Goal: Task Accomplishment & Management: Manage account settings

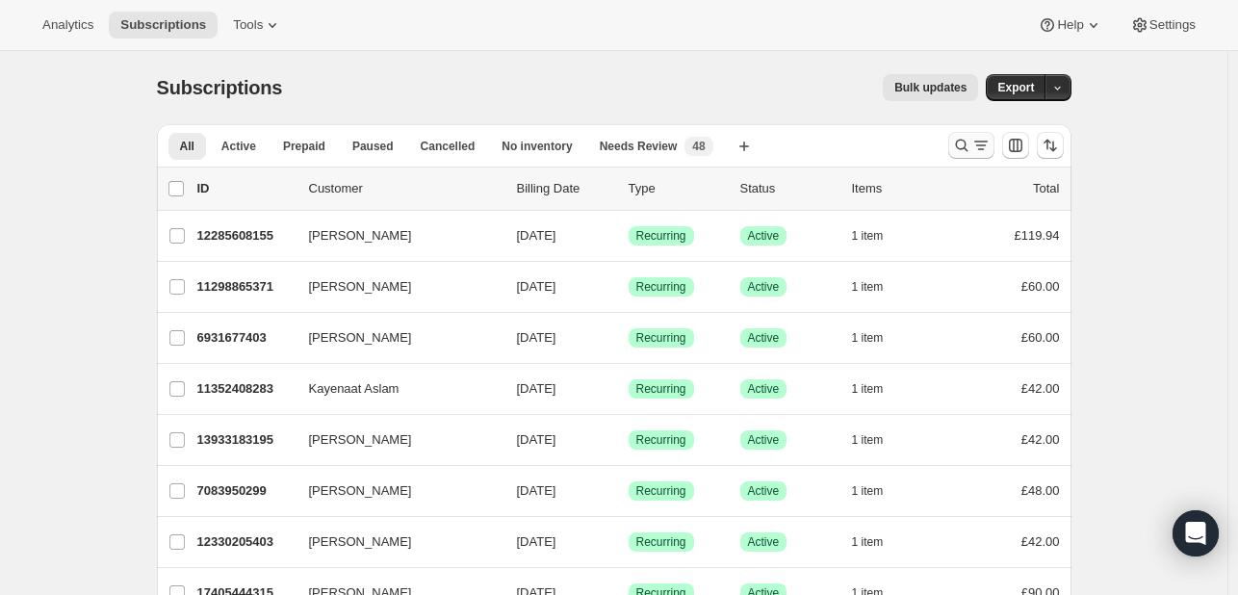
click at [959, 148] on icon "Search and filter results" at bounding box center [961, 145] width 19 height 19
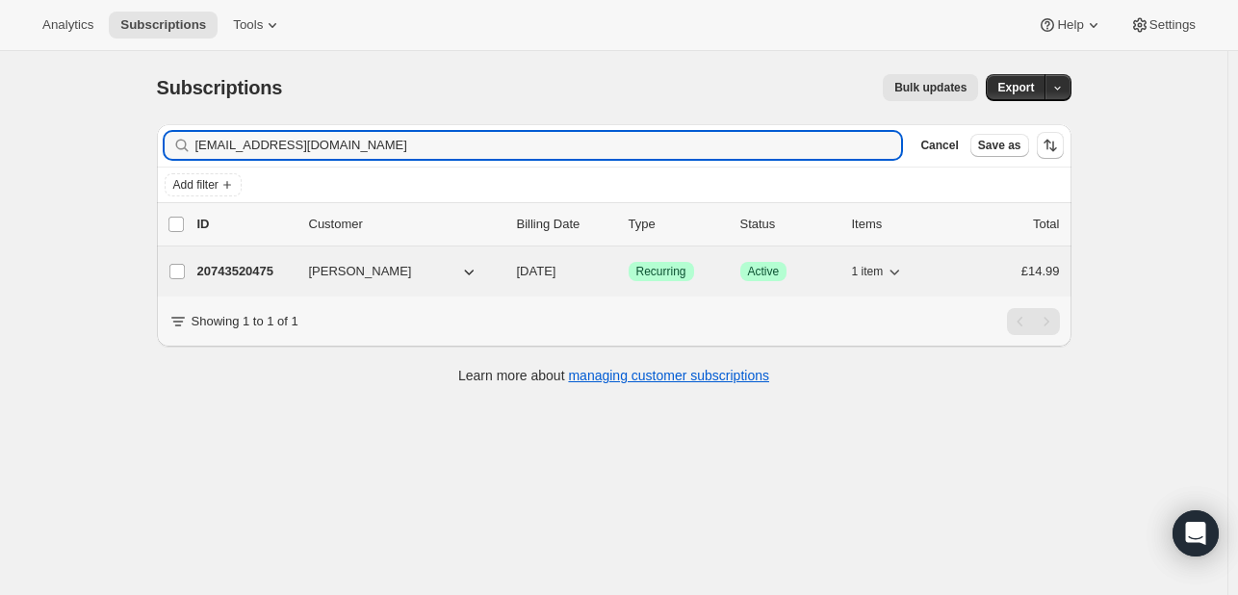
type input "[EMAIL_ADDRESS][DOMAIN_NAME]"
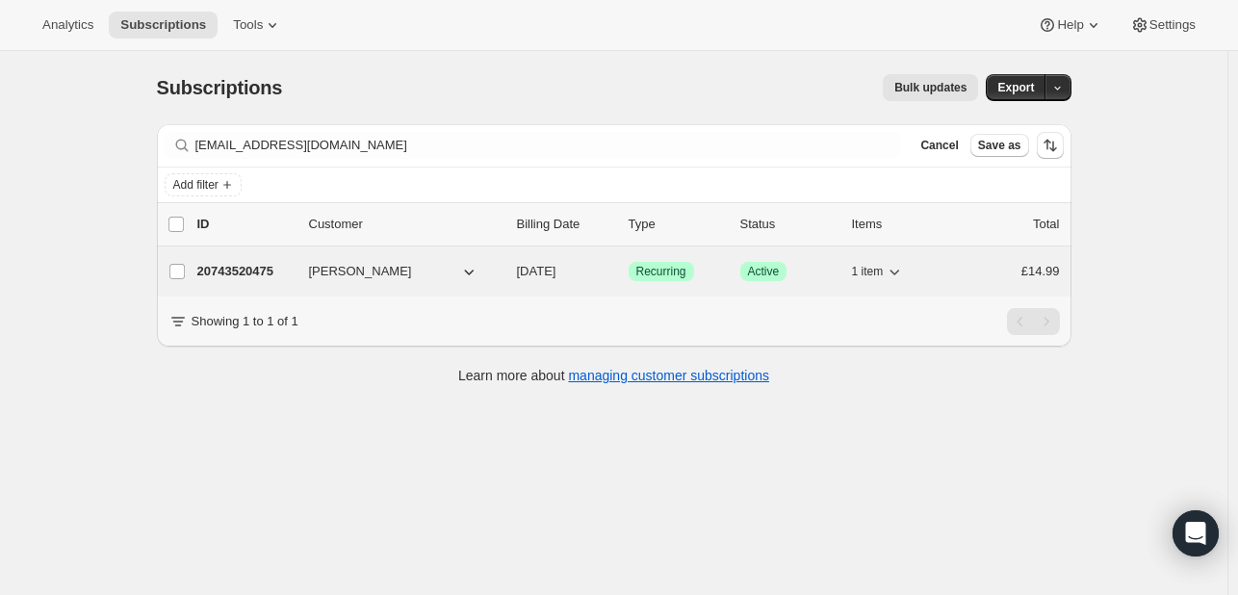
click at [385, 272] on span "[PERSON_NAME]" at bounding box center [360, 271] width 103 height 19
click at [252, 271] on p "20743520475" at bounding box center [245, 271] width 96 height 19
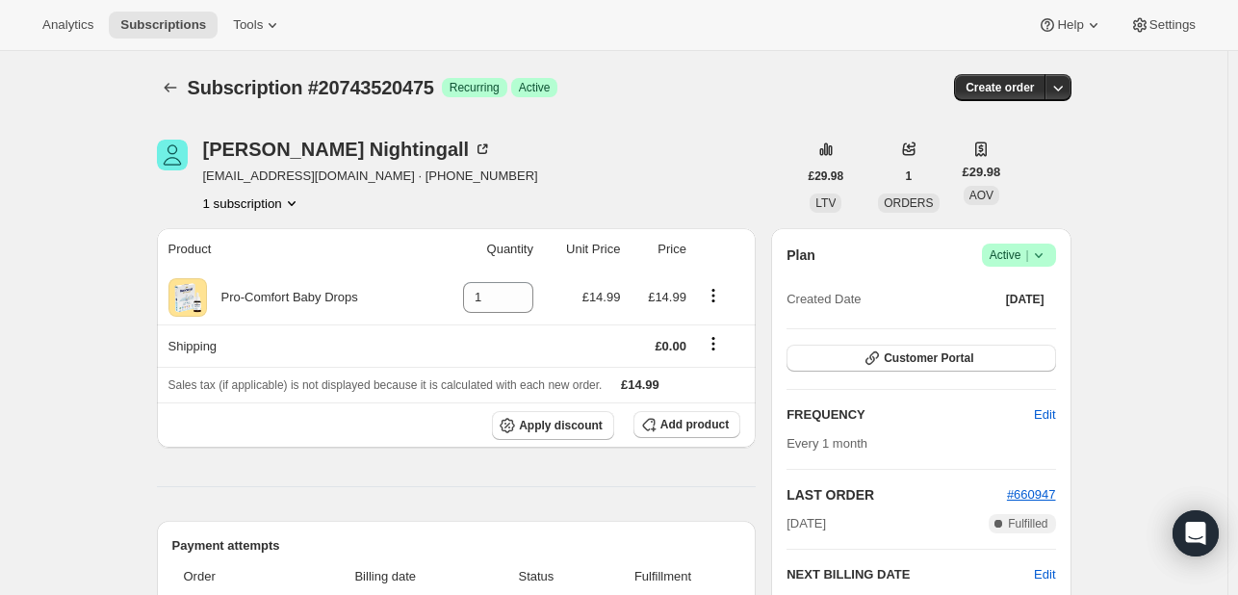
click at [1042, 253] on icon at bounding box center [1038, 255] width 8 height 5
click at [1013, 328] on span "Cancel subscription" at bounding box center [1024, 325] width 109 height 14
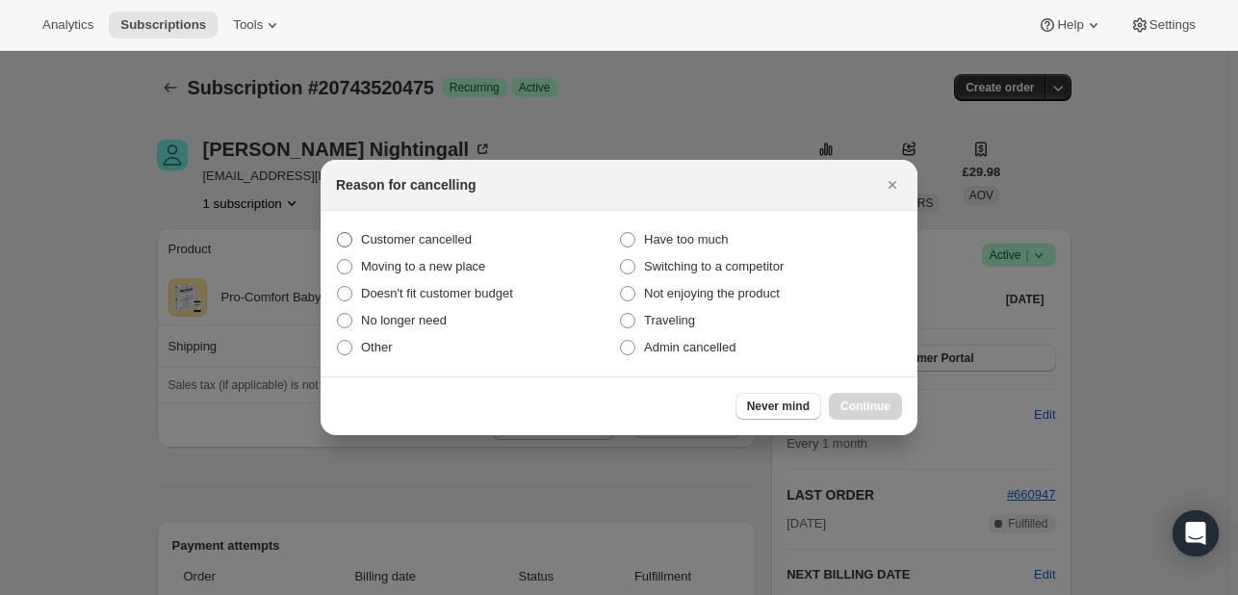
click at [344, 238] on span ":rbu:" at bounding box center [344, 239] width 15 height 15
click at [338, 233] on input "Customer cancelled" at bounding box center [337, 232] width 1 height 1
radio input "true"
click at [876, 412] on span "Continue" at bounding box center [865, 406] width 50 height 15
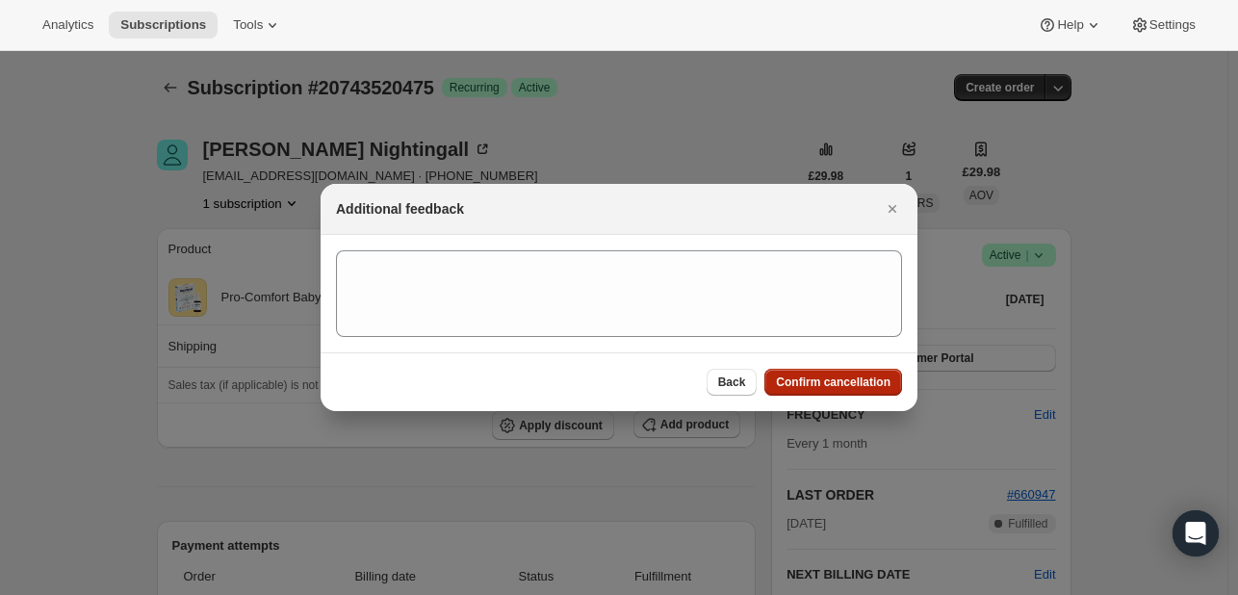
click at [822, 382] on span "Confirm cancellation" at bounding box center [833, 381] width 115 height 15
